Goal: Information Seeking & Learning: Learn about a topic

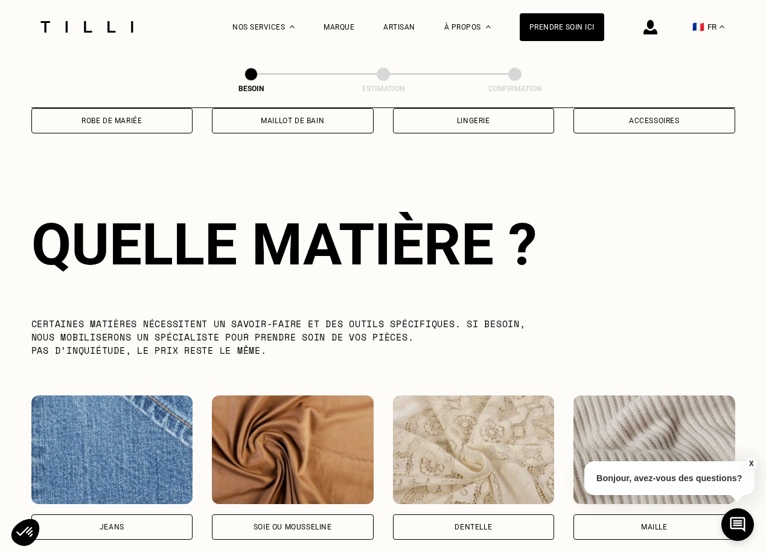
scroll to position [1051, 0]
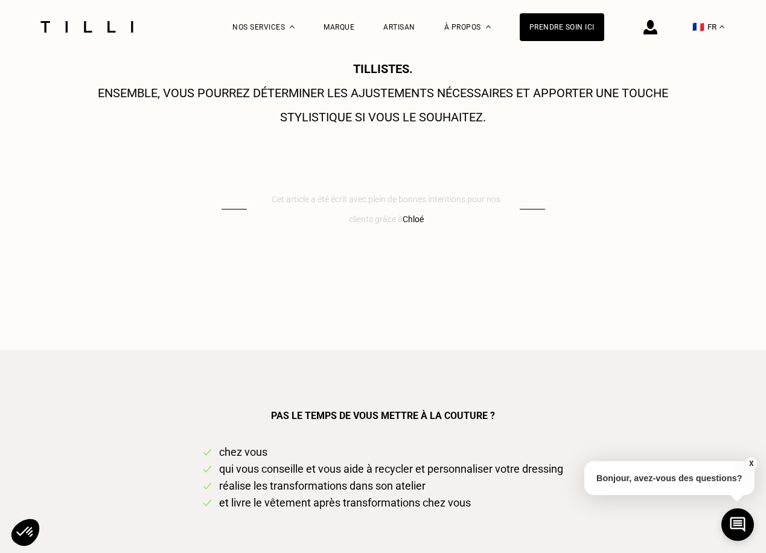
scroll to position [1106, 0]
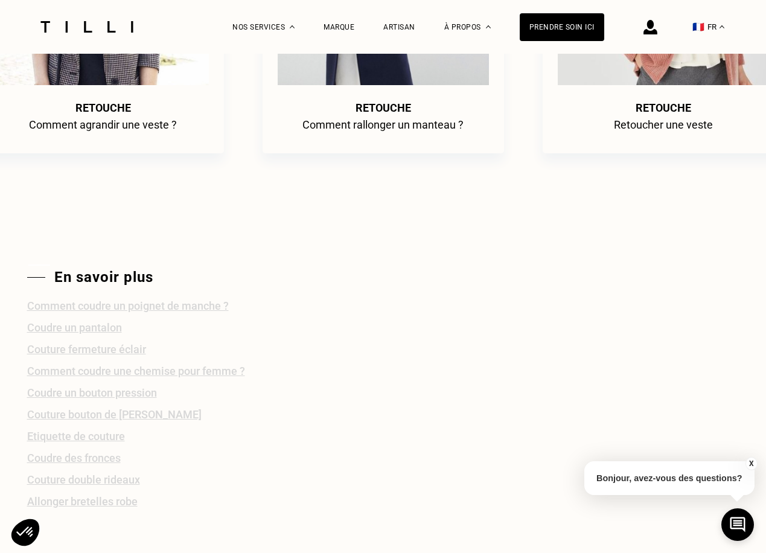
scroll to position [2012, 0]
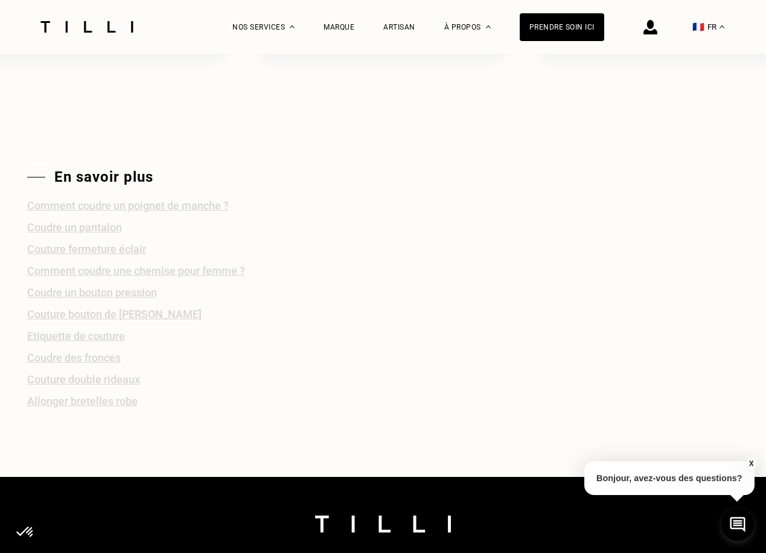
click at [664, 14] on span "RETOUCHE" at bounding box center [663, 7] width 217 height 13
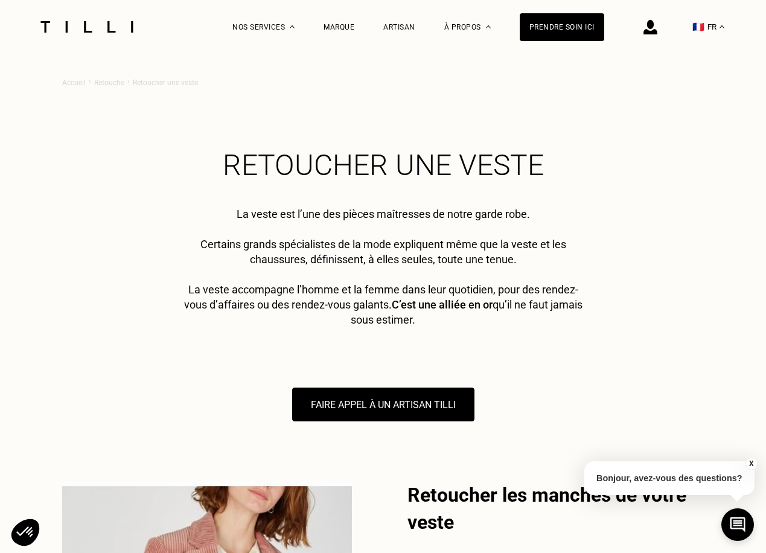
click at [678, 390] on div "FAIRE APPEL À UN ARTISAN TILLI" at bounding box center [383, 404] width 642 height 34
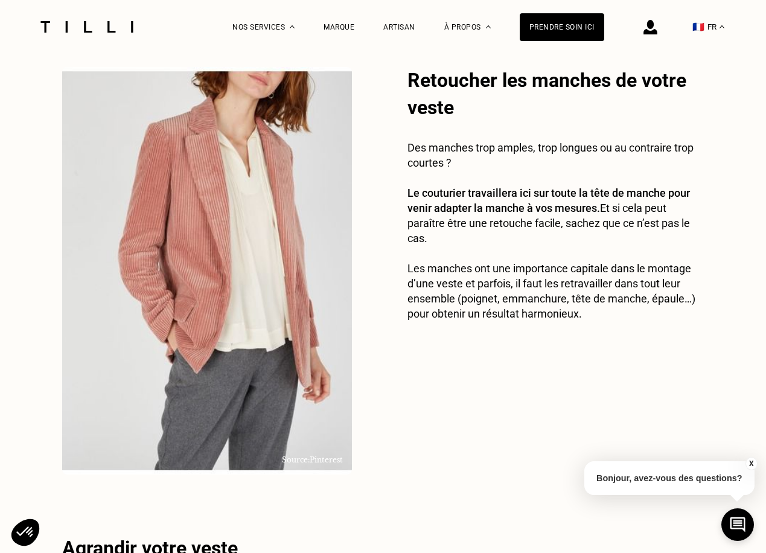
scroll to position [503, 0]
